Goal: Task Accomplishment & Management: Manage account settings

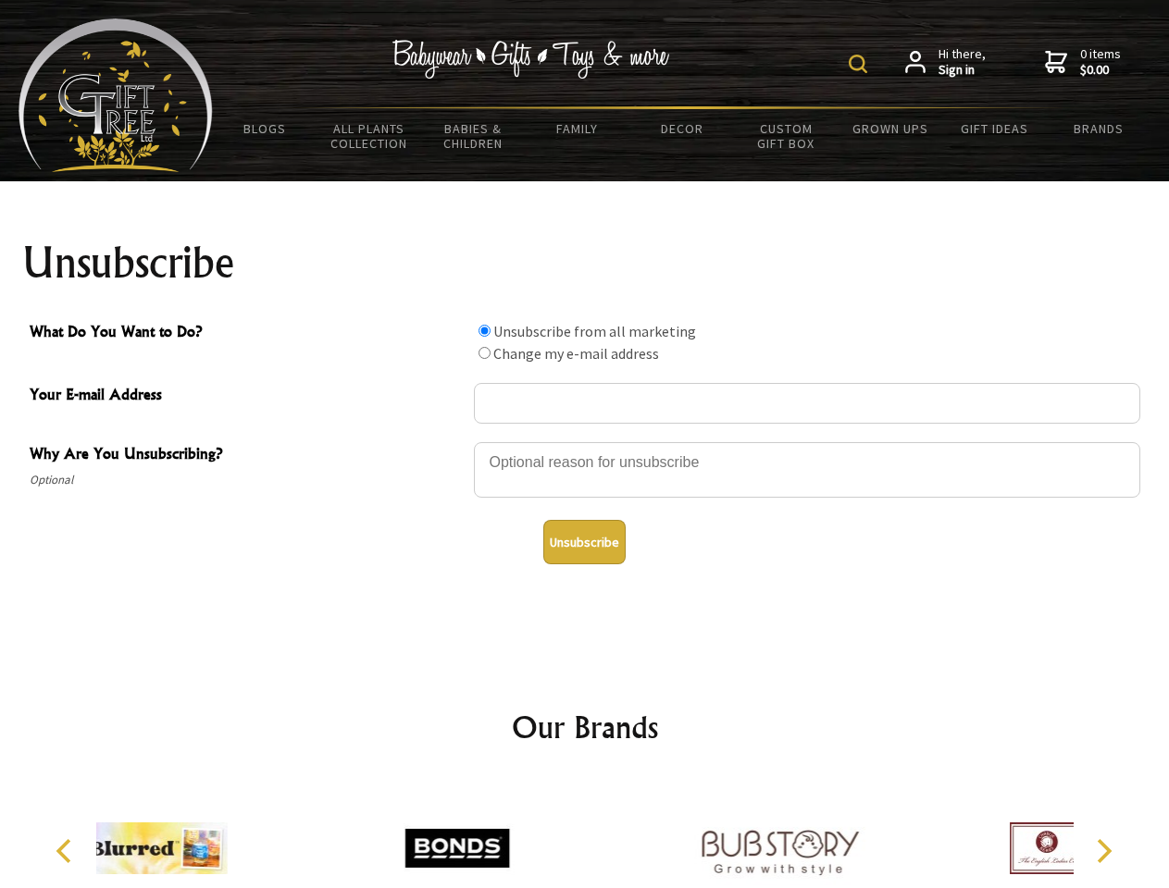
click at [861, 64] on img at bounding box center [857, 64] width 19 height 19
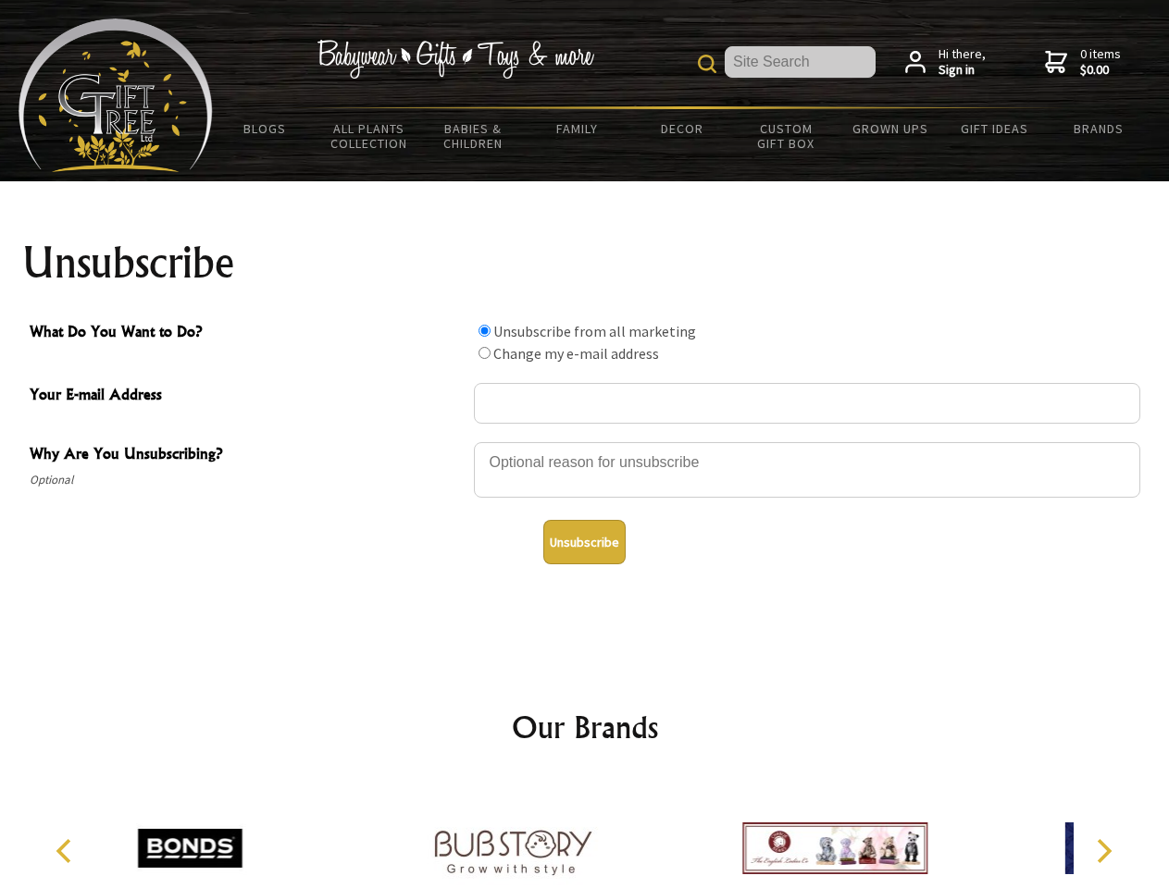
click at [585, 441] on div at bounding box center [807, 472] width 666 height 65
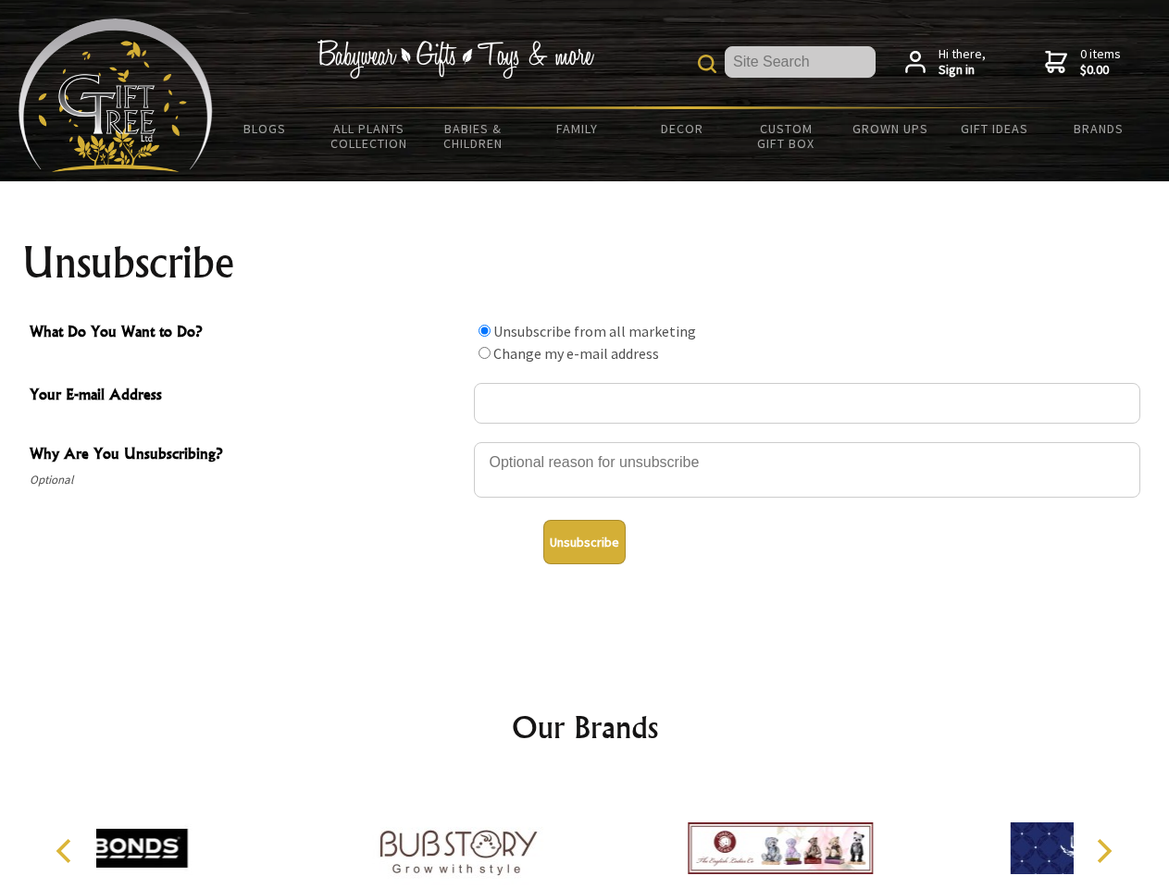
click at [484, 330] on input "What Do You Want to Do?" at bounding box center [484, 331] width 12 height 12
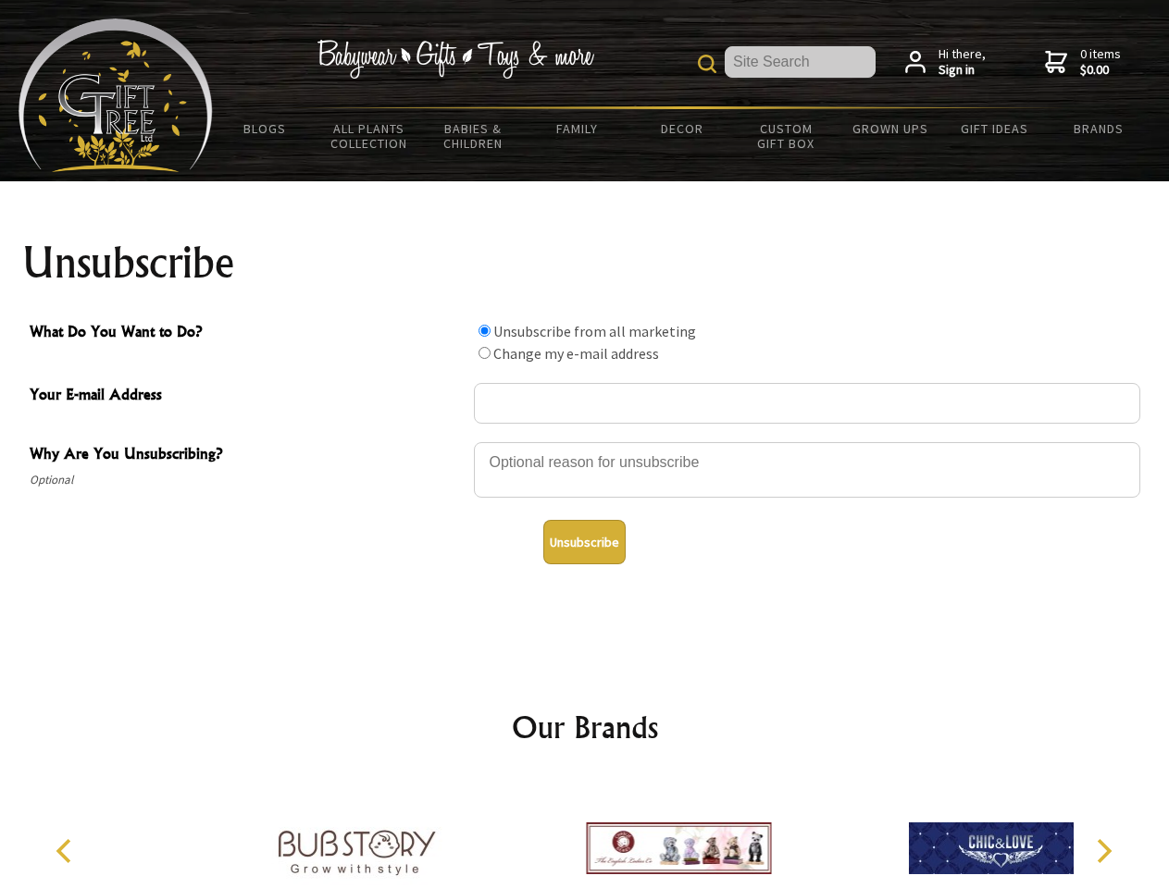
click at [484, 353] on input "What Do You Want to Do?" at bounding box center [484, 353] width 12 height 12
radio input "true"
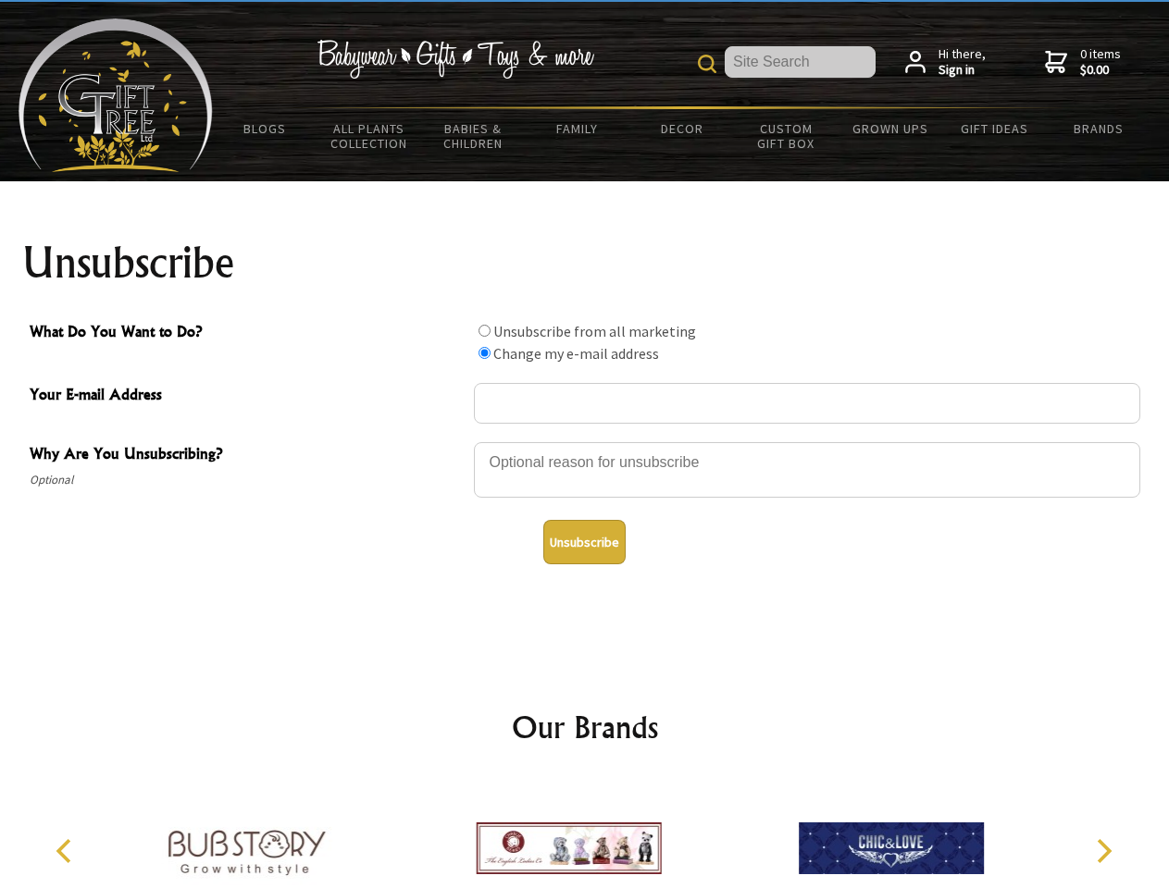
click at [584, 542] on button "Unsubscribe" at bounding box center [584, 542] width 82 height 44
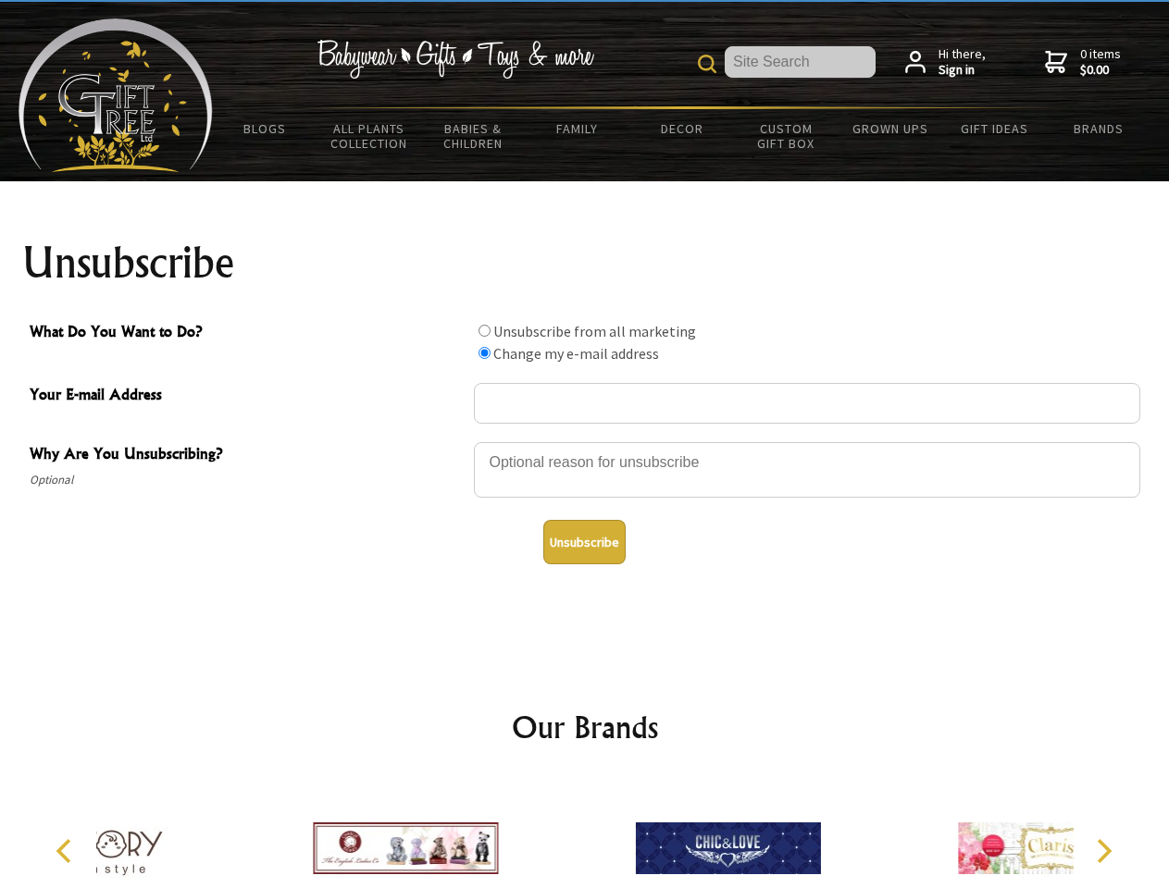
click at [585, 834] on div at bounding box center [727, 851] width 322 height 144
click at [67, 851] on icon "Previous" at bounding box center [66, 851] width 24 height 24
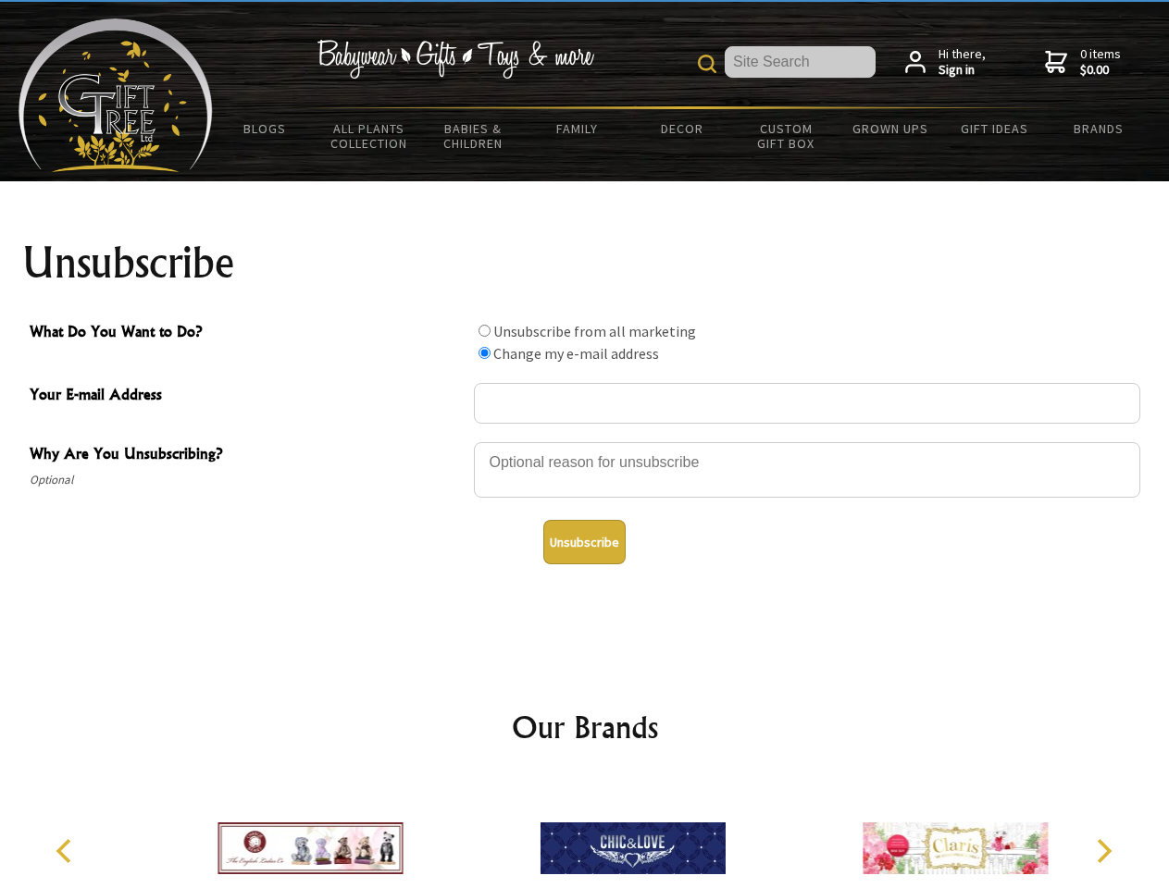
click at [1103, 851] on icon "Next" at bounding box center [1102, 851] width 24 height 24
